Goal: Obtain resource: Obtain resource

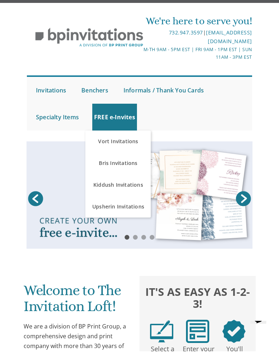
click at [120, 187] on link "Kiddush Invitations" at bounding box center [117, 198] width 65 height 22
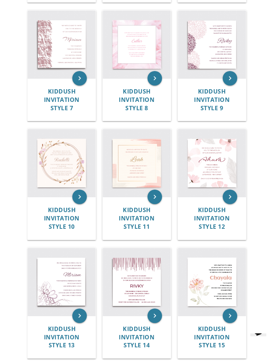
scroll to position [404, 0]
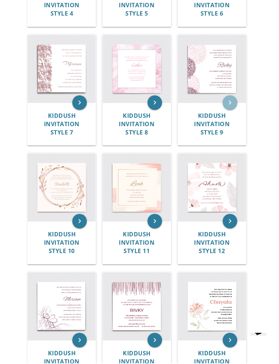
click at [227, 101] on icon "keyboard_arrow_right" at bounding box center [229, 103] width 15 height 15
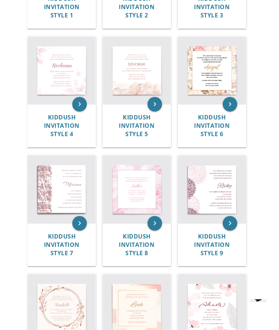
scroll to position [284, 0]
click at [217, 75] on img at bounding box center [212, 71] width 68 height 68
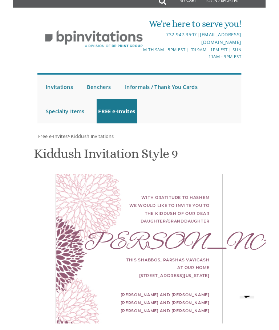
scroll to position [228, 0]
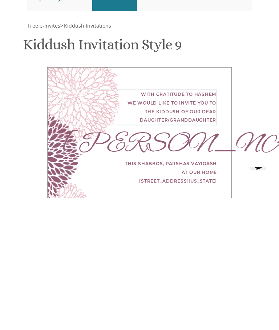
scroll to position [0, 0]
type textarea "With gratitude to Hashem we would like to invite you to the kiddush of our dear…"
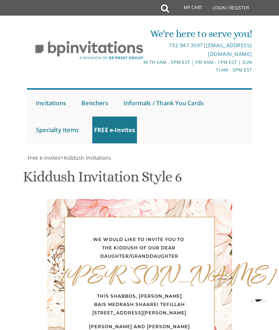
scroll to position [219, 0]
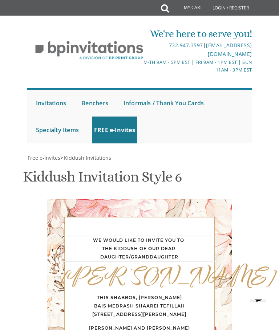
scroll to position [222, 0]
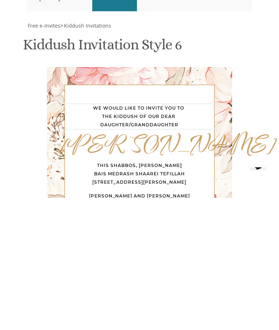
type textarea "We would like to invite you to A Lench family Chol Hamoed event"
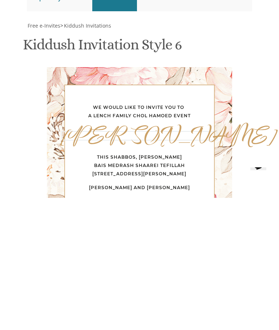
type textarea "A"
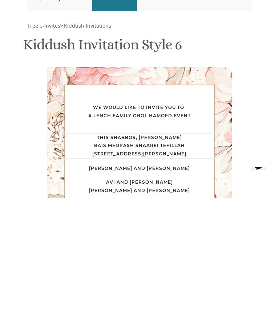
scroll to position [224, 0]
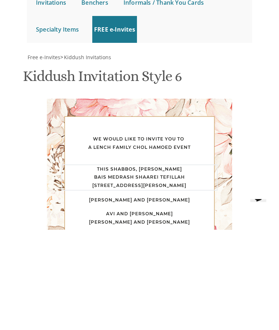
scroll to position [258, 0]
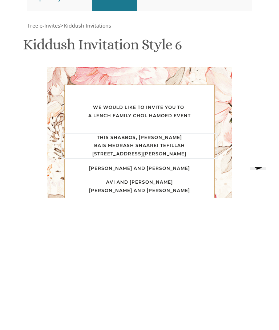
type textarea "Thursday evening October 9 at 5 PM"
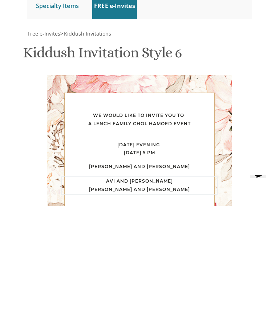
scroll to position [268, 0]
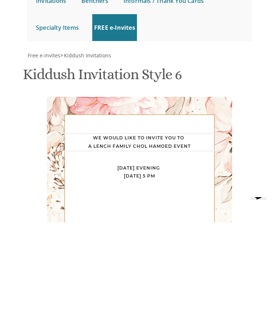
type textarea "We would like to invite you to A Lench family Chol Hamoed event Supper & Singing"
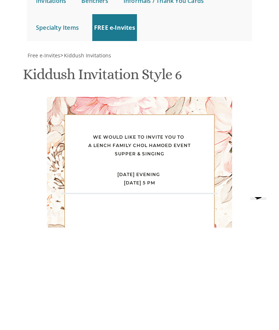
type textarea "41 Carlton Avenue"
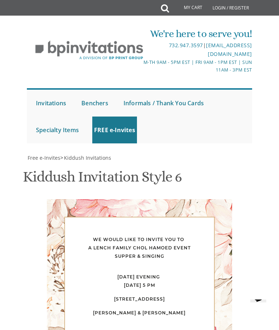
type textarea "[PERSON_NAME] & [PERSON_NAME]"
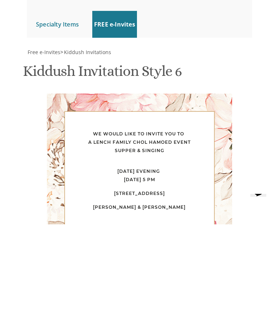
type input "[EMAIL_ADDRESS][DOMAIN_NAME]"
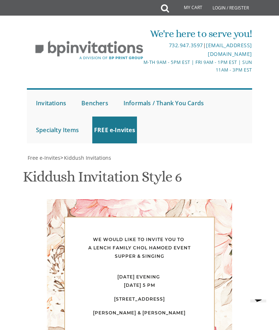
scroll to position [440, 0]
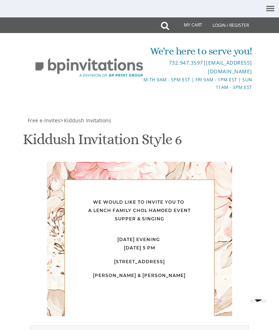
scroll to position [304, 0]
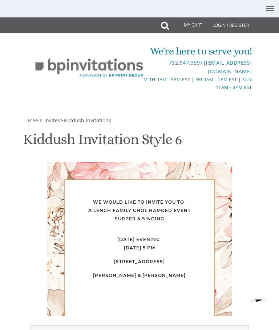
select select "50px"
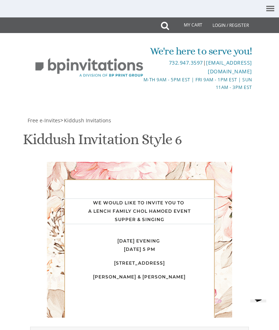
scroll to position [304, 0]
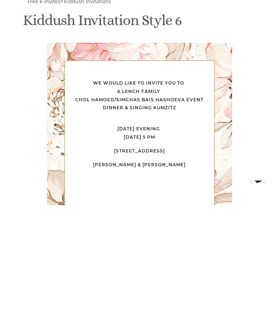
scroll to position [423, 0]
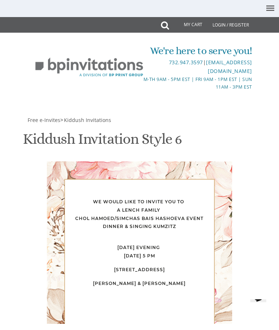
scroll to position [165, 0]
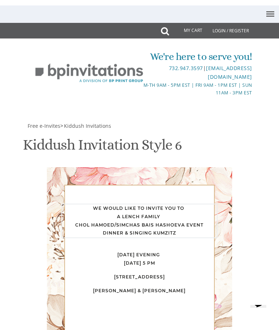
scroll to position [300, 0]
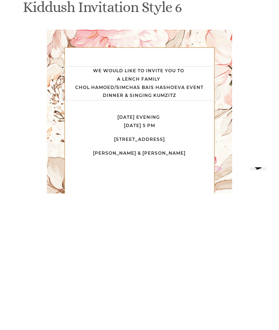
type textarea "We would like to invite you to A Lench family Chol Hamoed/simchas bais hashoeva…"
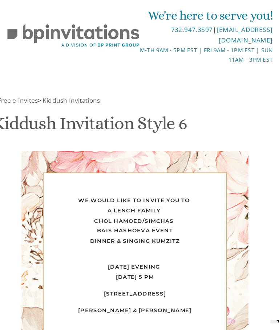
scroll to position [105, 0]
click at [137, 170] on div "We would like to invite you to A Lench family Chol Hamoed/simchas bais hashoeva…" at bounding box center [139, 247] width 185 height 170
click at [194, 177] on div "We would like to invite you to A Lench family Chol Hamoed/simchas bais hashoeva…" at bounding box center [139, 247] width 185 height 170
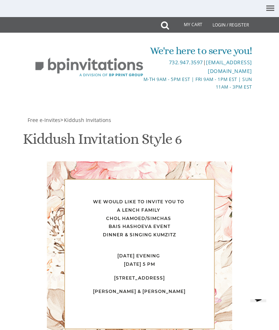
scroll to position [44, 0]
click at [40, 117] on span "Free e-Invites" at bounding box center [44, 120] width 33 height 7
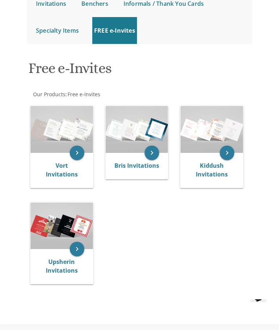
scroll to position [100, 0]
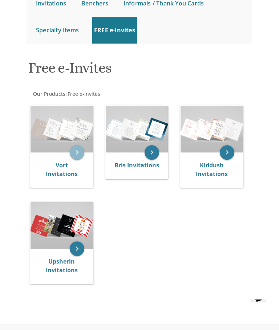
click at [83, 151] on icon "keyboard_arrow_right" at bounding box center [77, 152] width 15 height 15
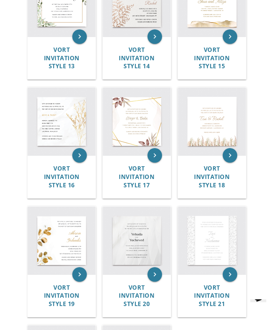
scroll to position [694, 0]
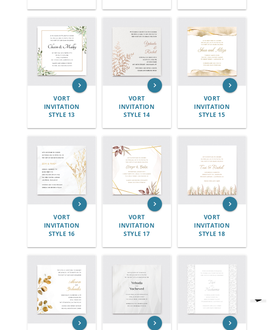
click at [69, 74] on img at bounding box center [62, 51] width 68 height 68
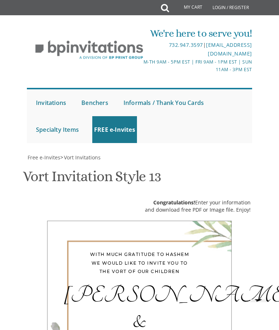
scroll to position [279, 0]
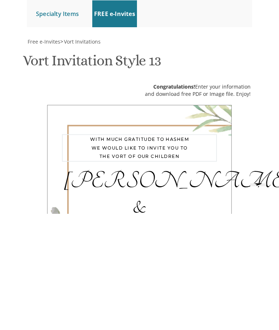
type textarea "We would like to invite you to a Lench family Chol Hamoed simchas bais hashoeva…"
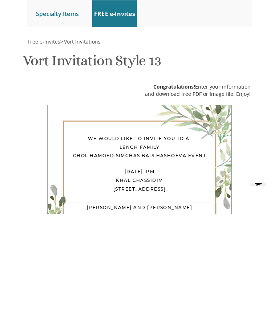
type textarea "[DATE] PM [STREET_ADDRESS]"
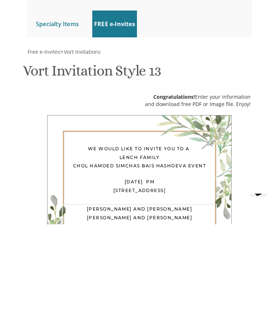
scroll to position [294, 0]
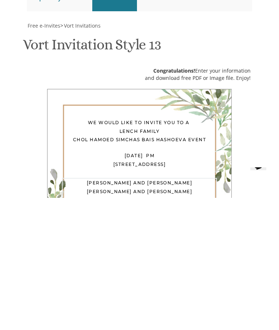
type textarea "Looking forward to see everyone! [PERSON_NAME] & [PERSON_NAME]"
type input "[EMAIL_ADDRESS][DOMAIN_NAME]"
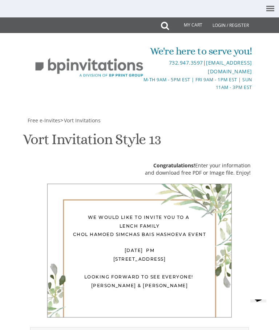
scroll to position [222, 0]
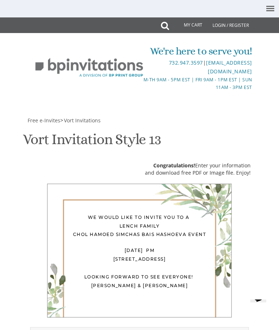
select select "40px"
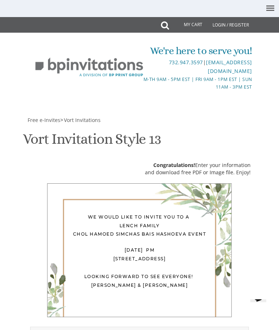
scroll to position [413, 0]
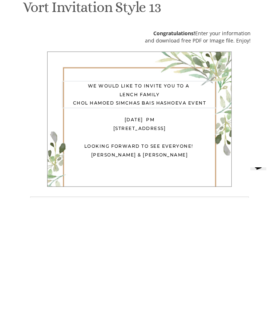
type textarea "We would like to invite you to a Lench family Chol Hamoed simchas bais hashoeva…"
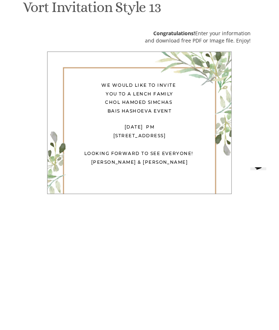
scroll to position [442, 0]
